Goal: Transaction & Acquisition: Obtain resource

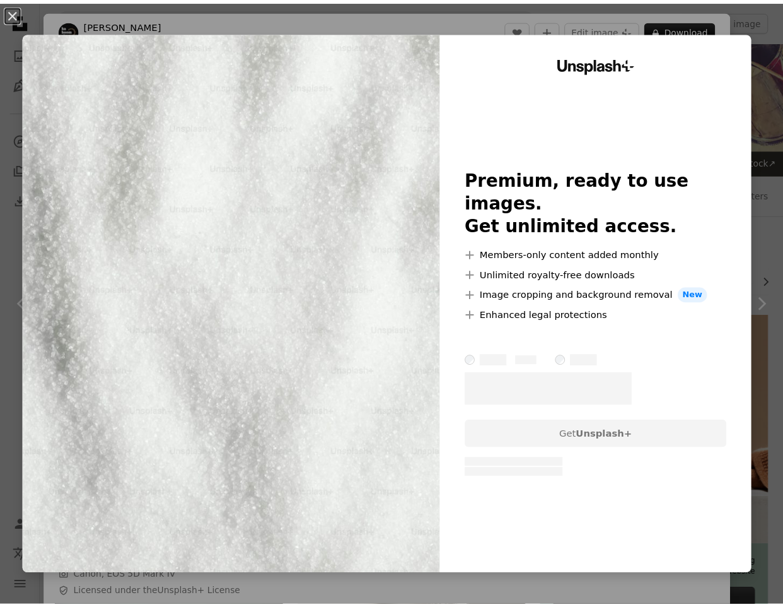
scroll to position [1902, 0]
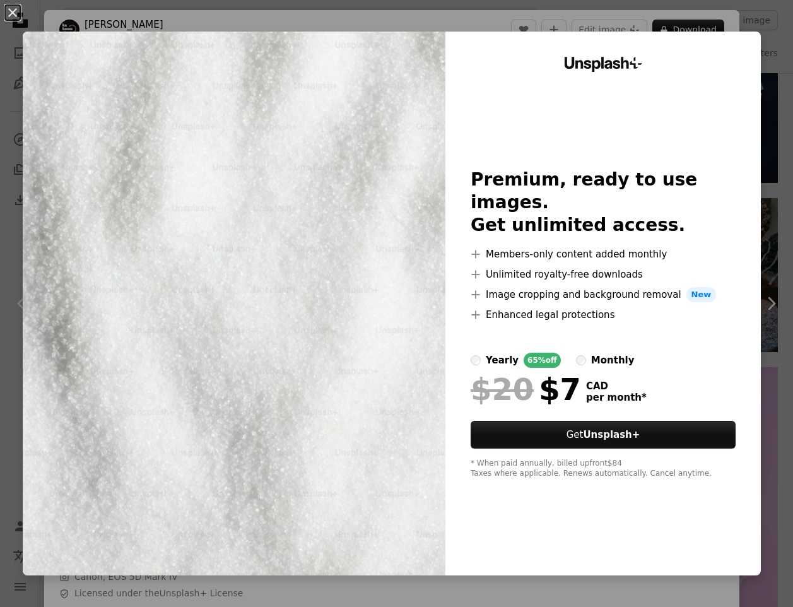
click at [693, 30] on div "An X shape Unsplash+ Premium, ready to use images. Get unlimited access. A plus…" at bounding box center [396, 303] width 793 height 607
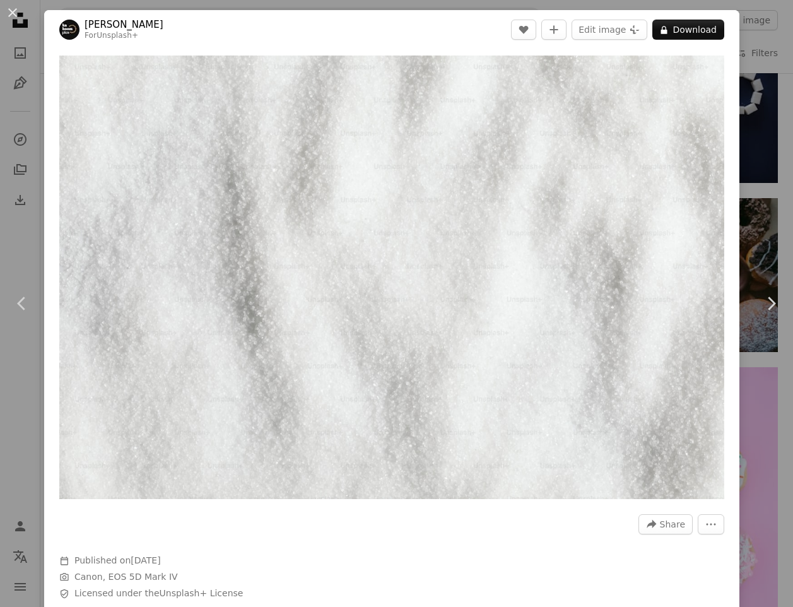
click at [735, 38] on div "An X shape Chevron left Chevron right [PERSON_NAME] For Unsplash+ A heart A plu…" at bounding box center [396, 303] width 793 height 607
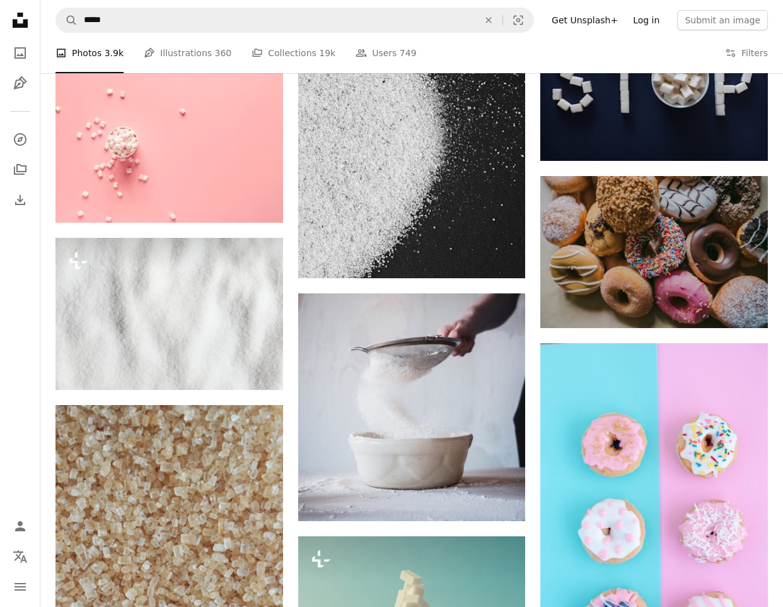
click at [654, 20] on link "Log in" at bounding box center [647, 20] width 42 height 20
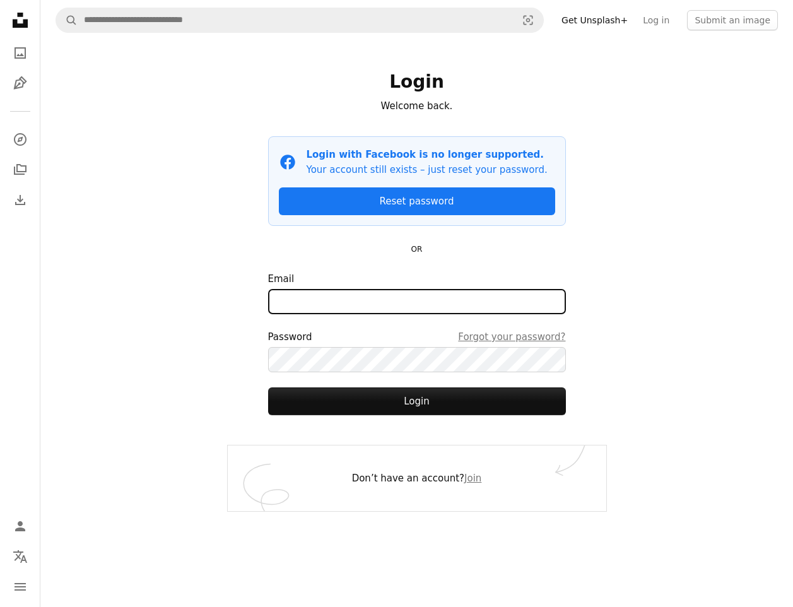
click at [411, 300] on input "Email" at bounding box center [417, 301] width 298 height 25
type input "**********"
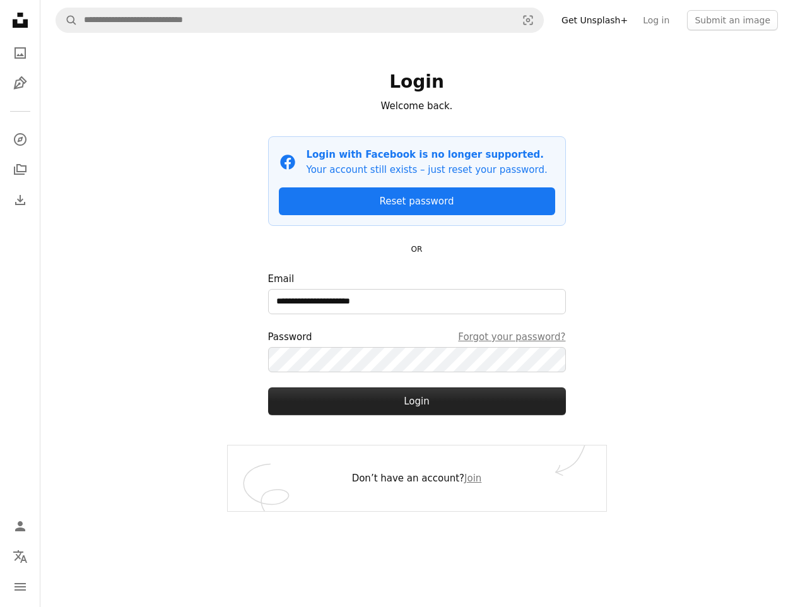
click at [407, 412] on button "Login" at bounding box center [417, 401] width 298 height 28
